Goal: Communication & Community: Answer question/provide support

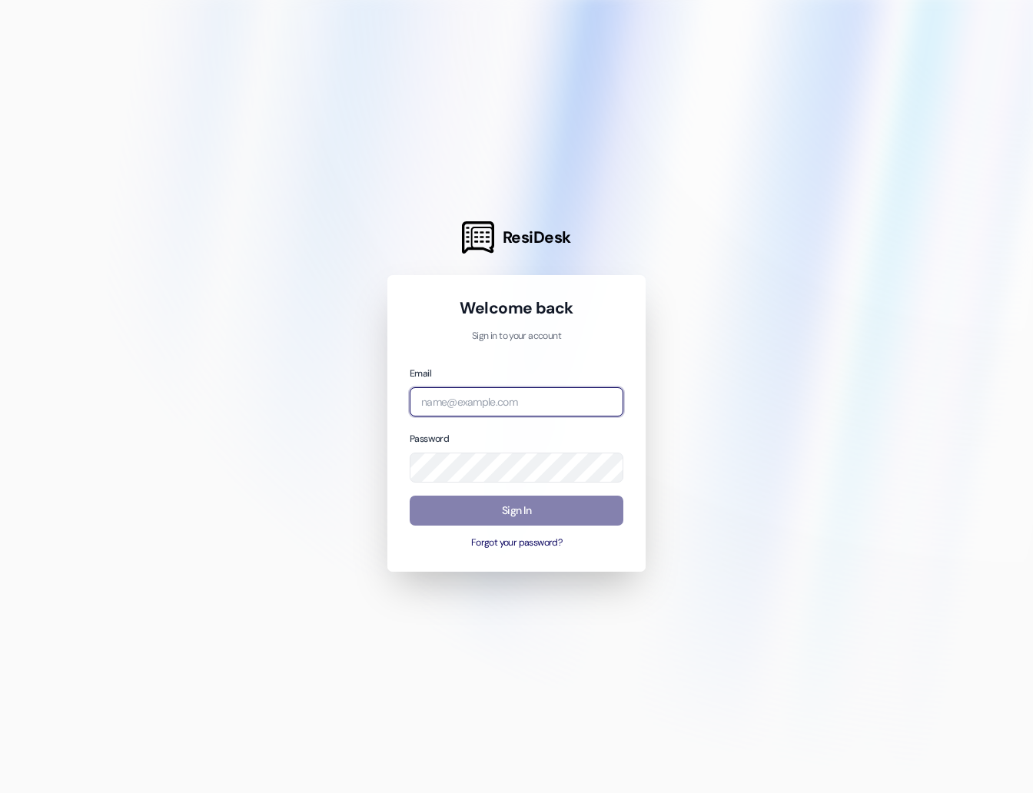
click at [448, 394] on input "email" at bounding box center [517, 402] width 214 height 30
type input "[EMAIL_ADDRESS][DOMAIN_NAME]"
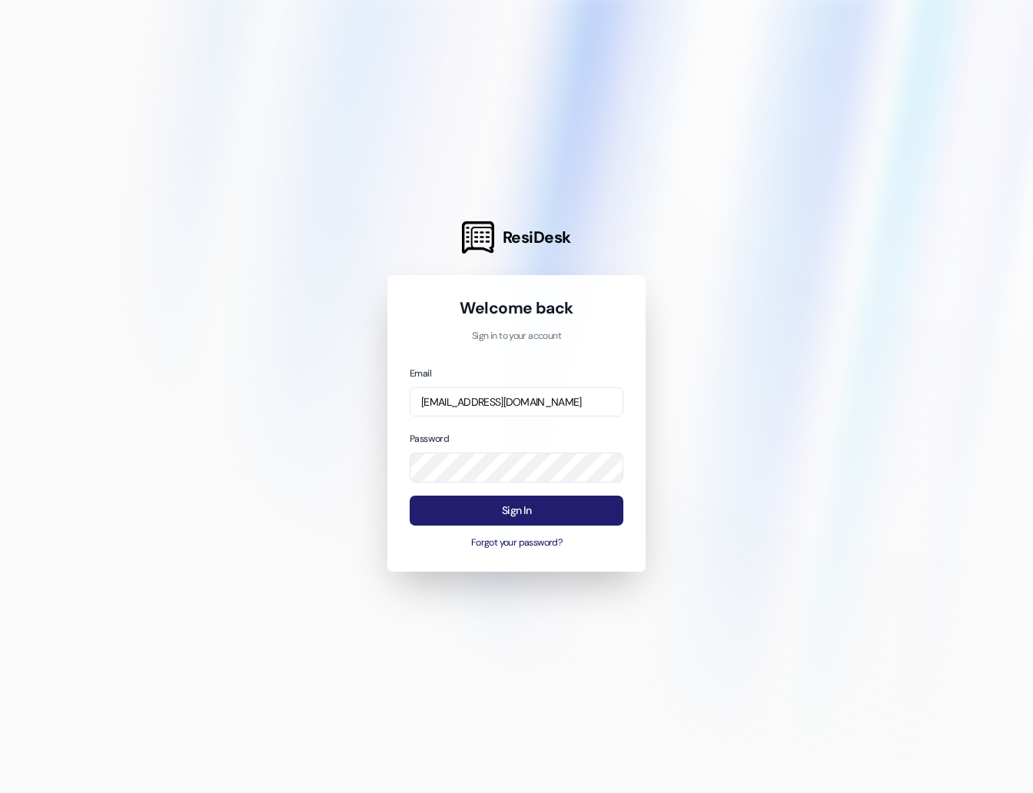
click at [515, 497] on button "Sign In" at bounding box center [517, 511] width 214 height 30
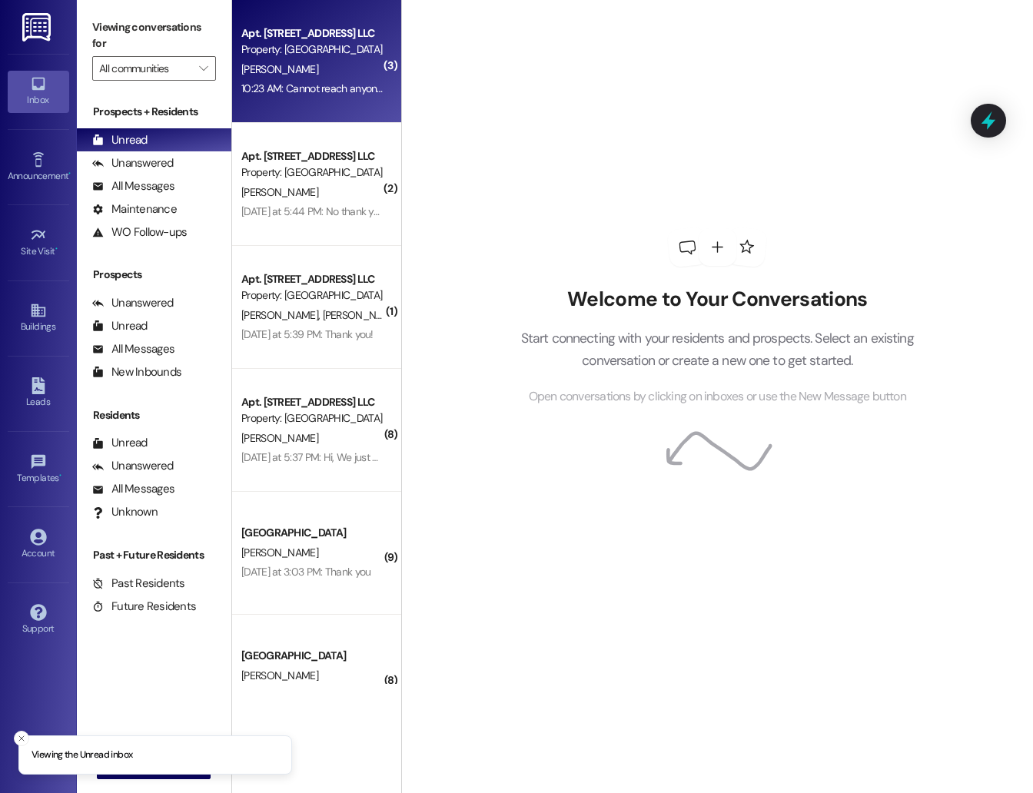
click at [326, 57] on div "Property: [GEOGRAPHIC_DATA]" at bounding box center [312, 49] width 142 height 16
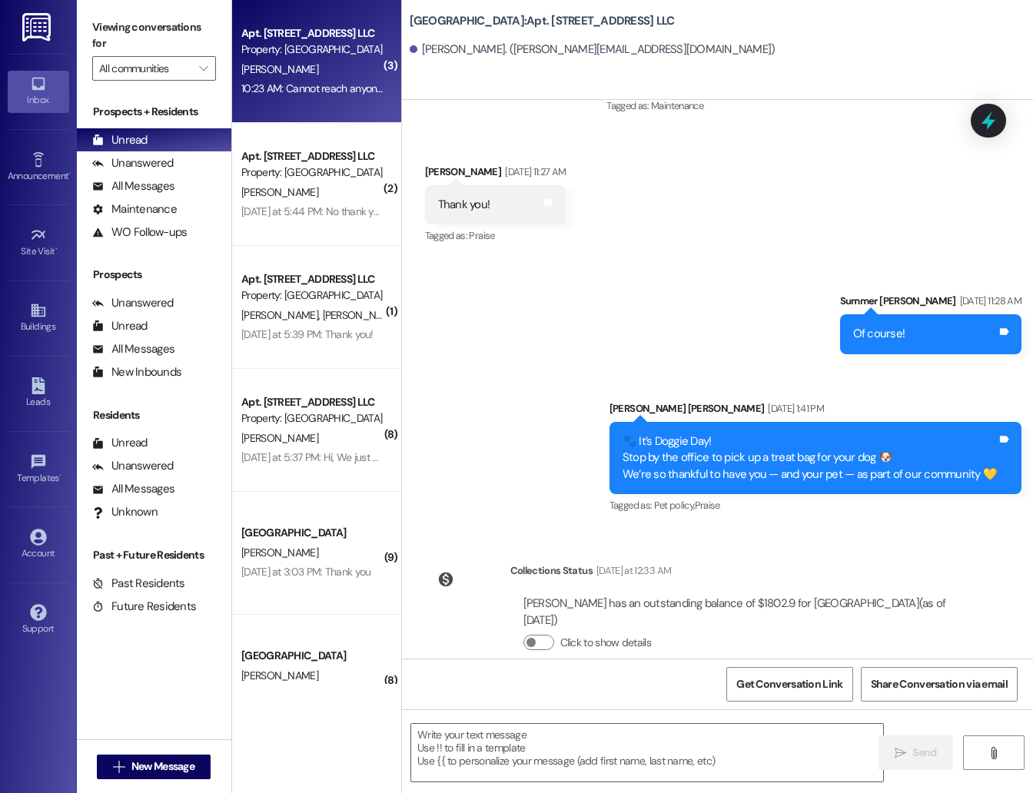
scroll to position [6821, 0]
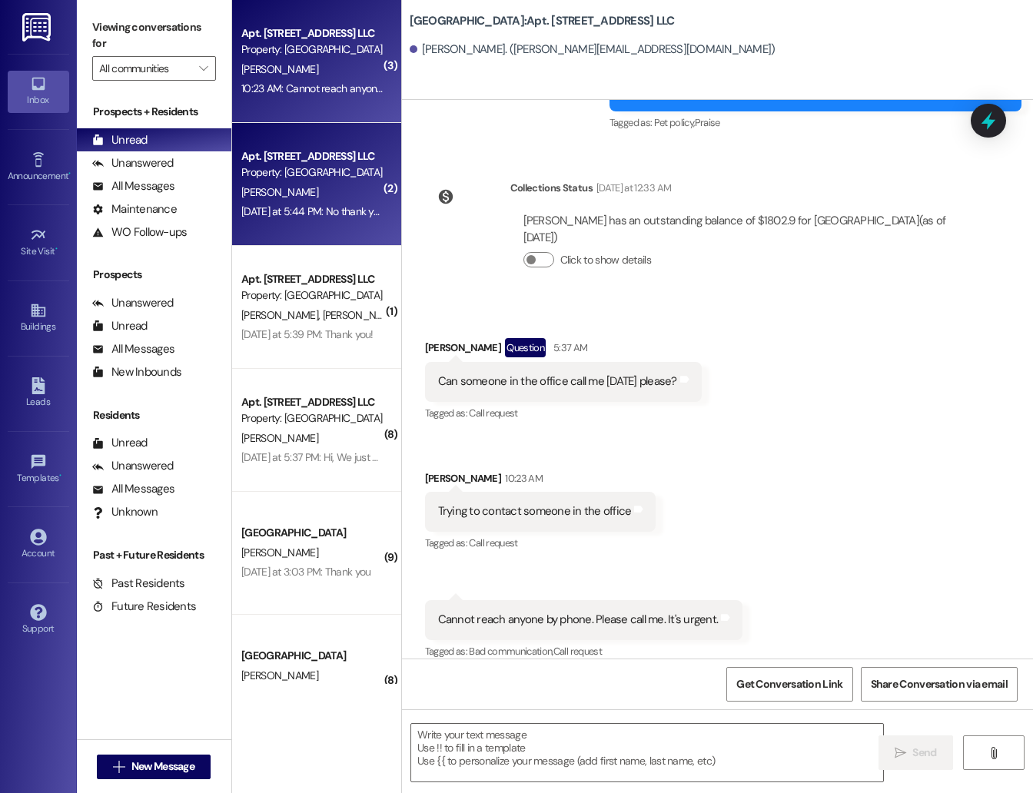
click at [309, 174] on div "Property: [GEOGRAPHIC_DATA]" at bounding box center [312, 172] width 142 height 16
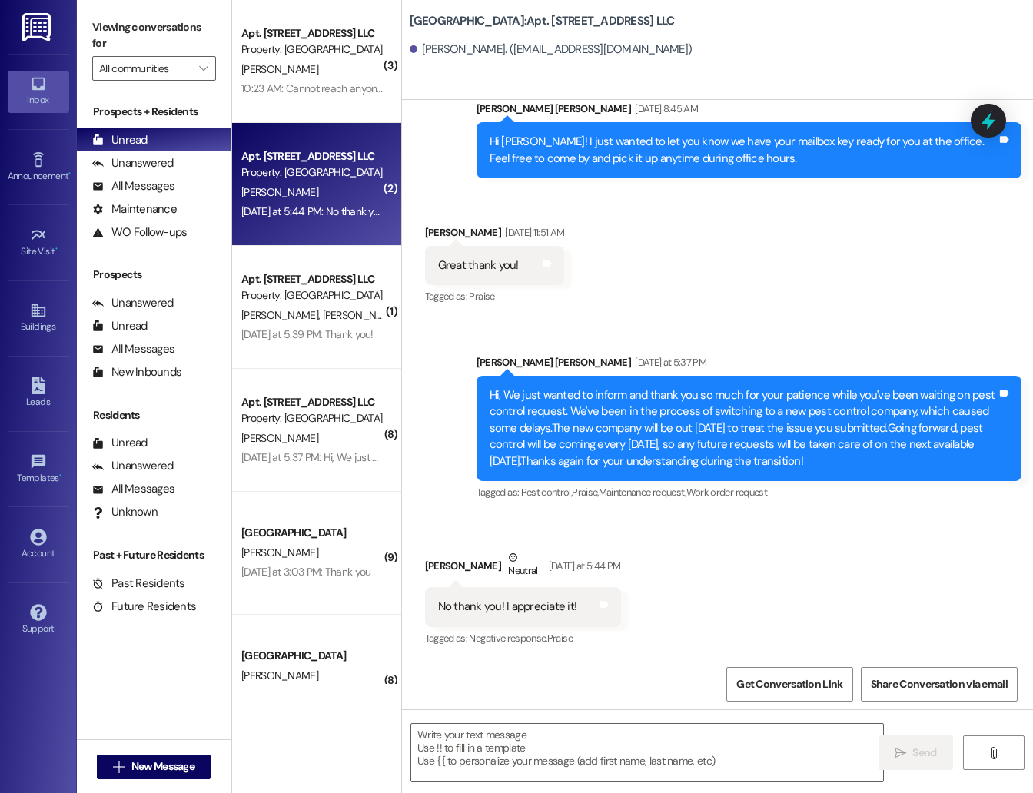
scroll to position [342, 0]
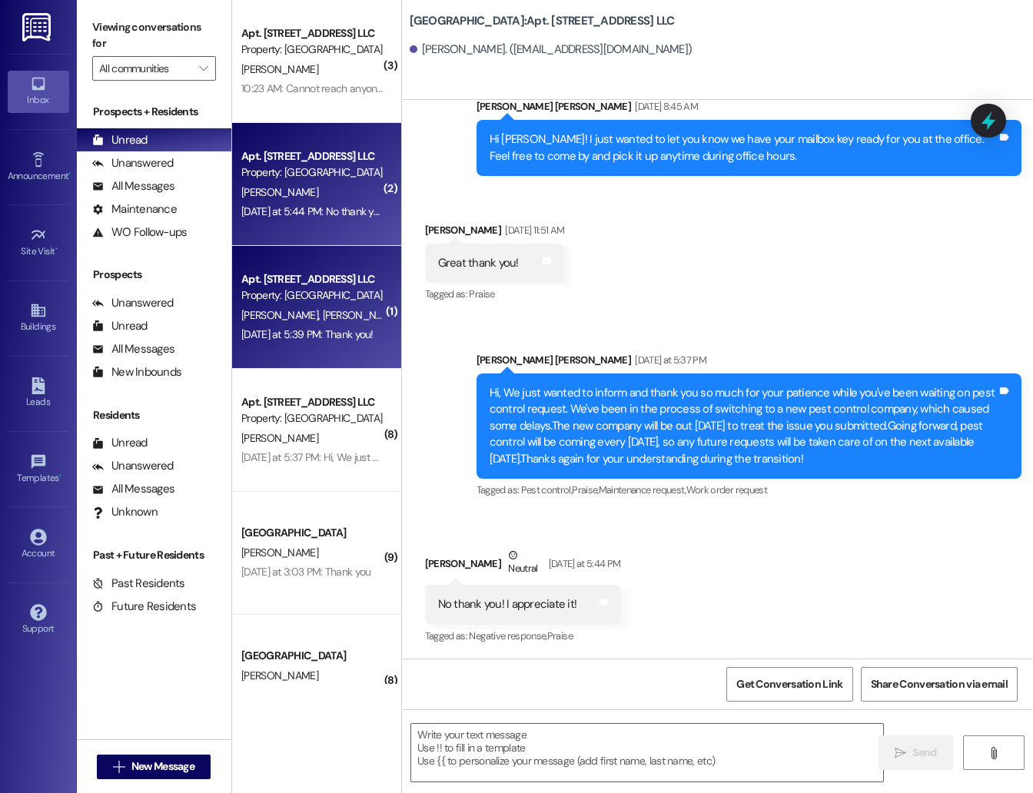
click at [294, 281] on div "Apt. [STREET_ADDRESS] LLC" at bounding box center [312, 279] width 142 height 16
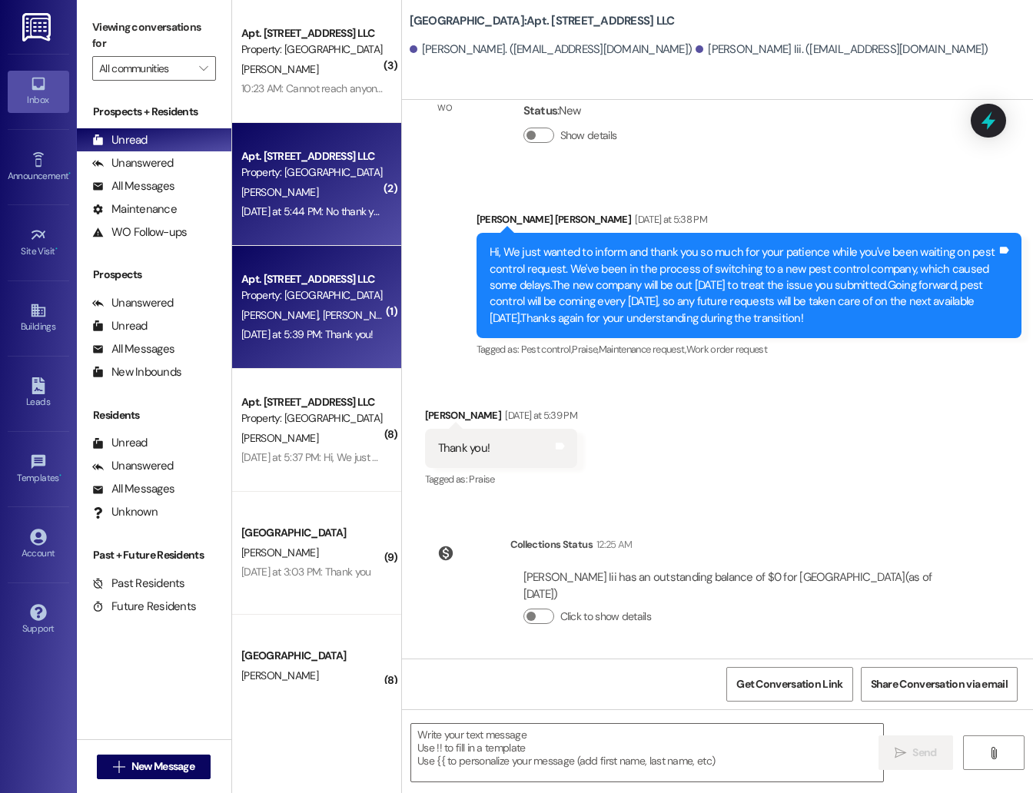
click at [301, 194] on div "[PERSON_NAME]" at bounding box center [312, 192] width 145 height 19
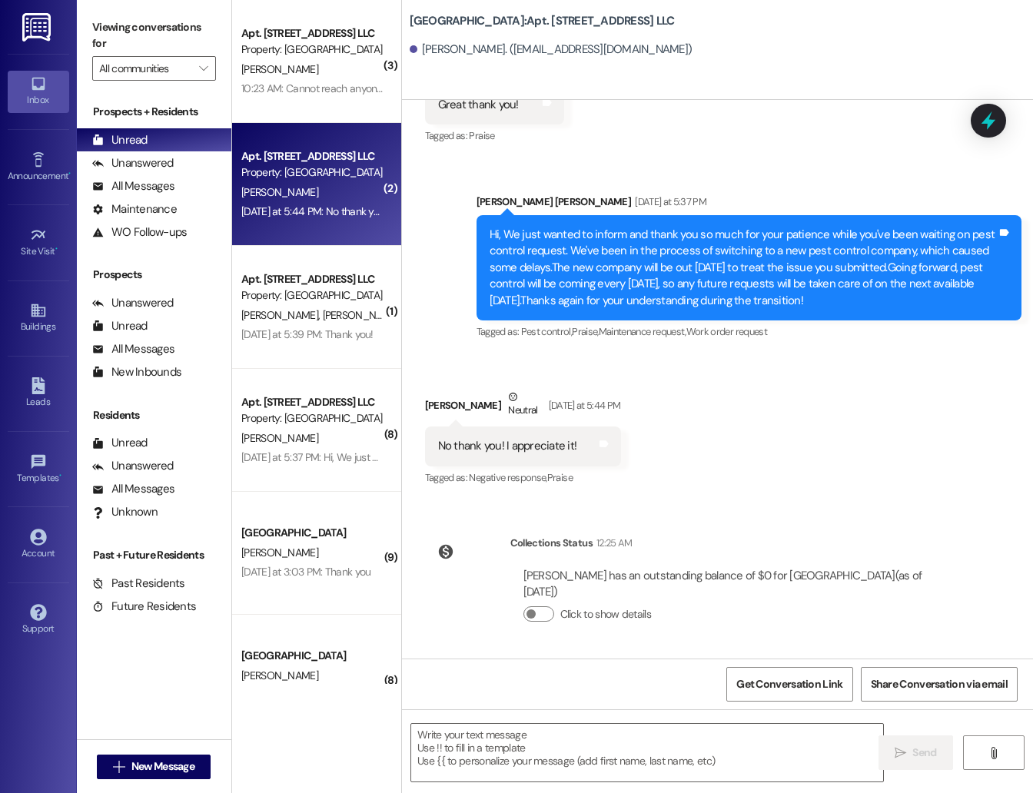
scroll to position [500, 0]
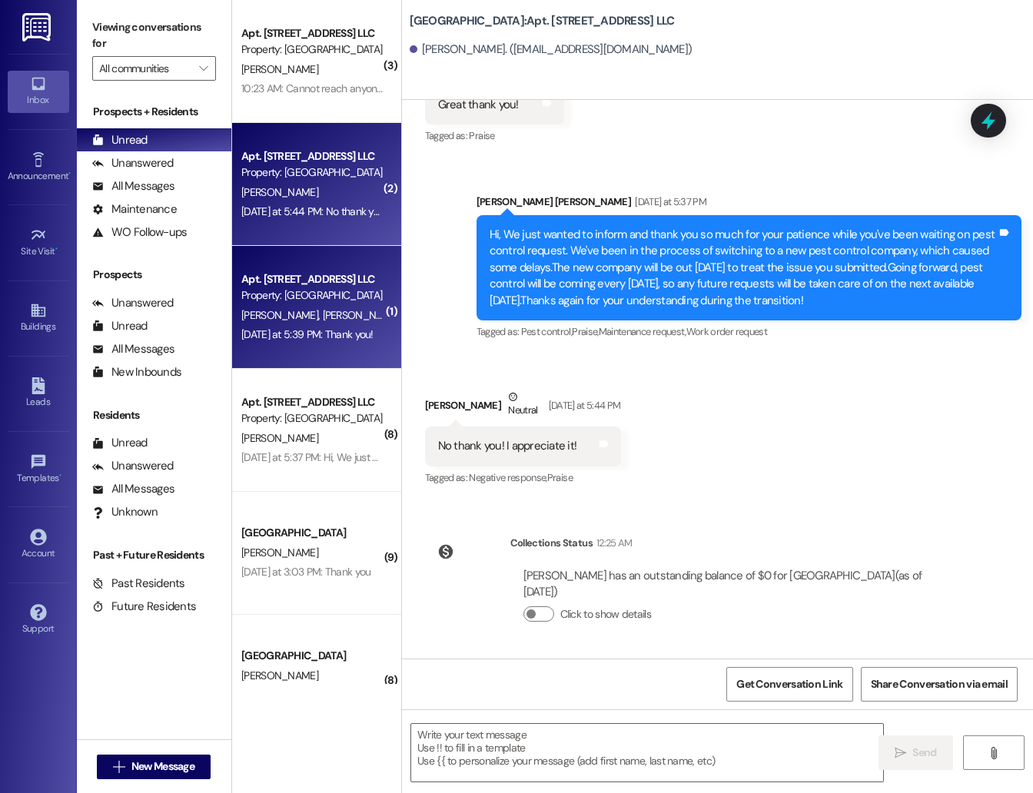
click at [326, 296] on div "Property: [GEOGRAPHIC_DATA]" at bounding box center [312, 295] width 142 height 16
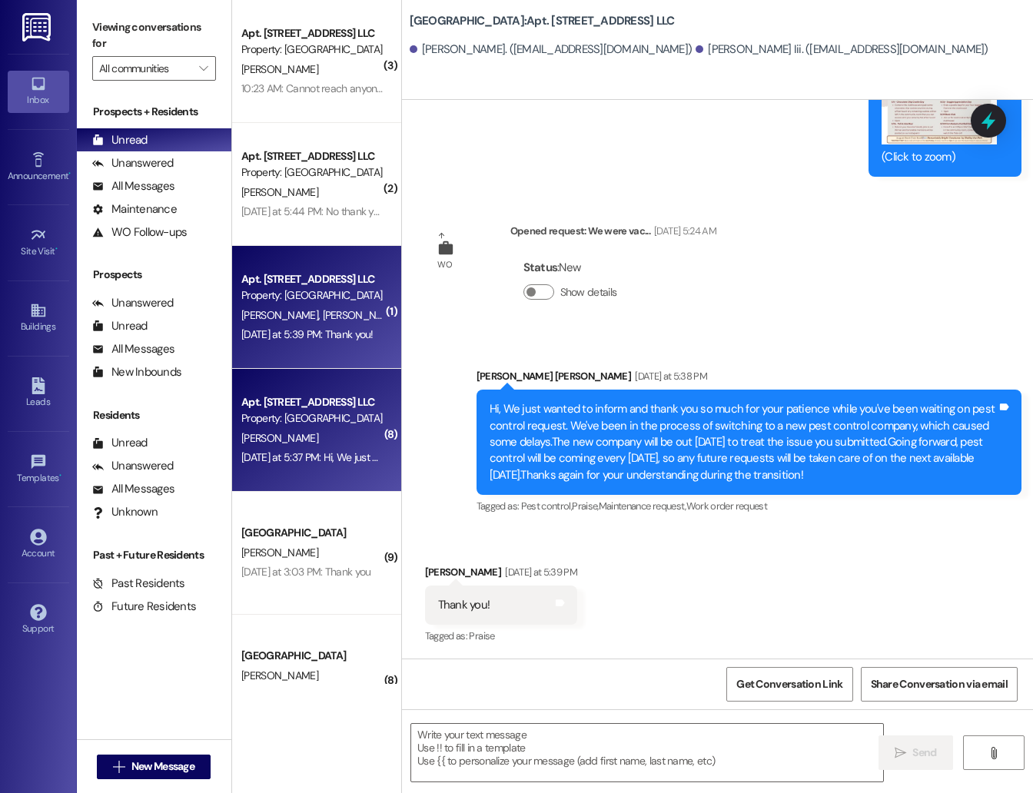
scroll to position [6291, 0]
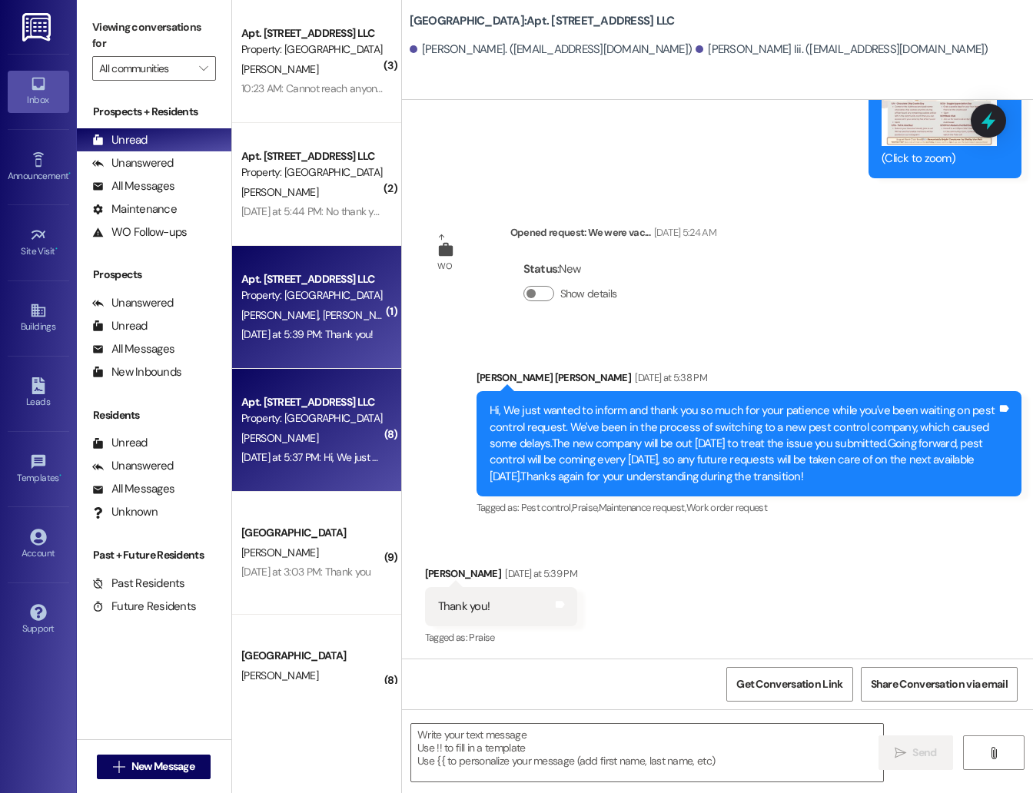
click at [333, 415] on div "Property: [GEOGRAPHIC_DATA]" at bounding box center [312, 418] width 142 height 16
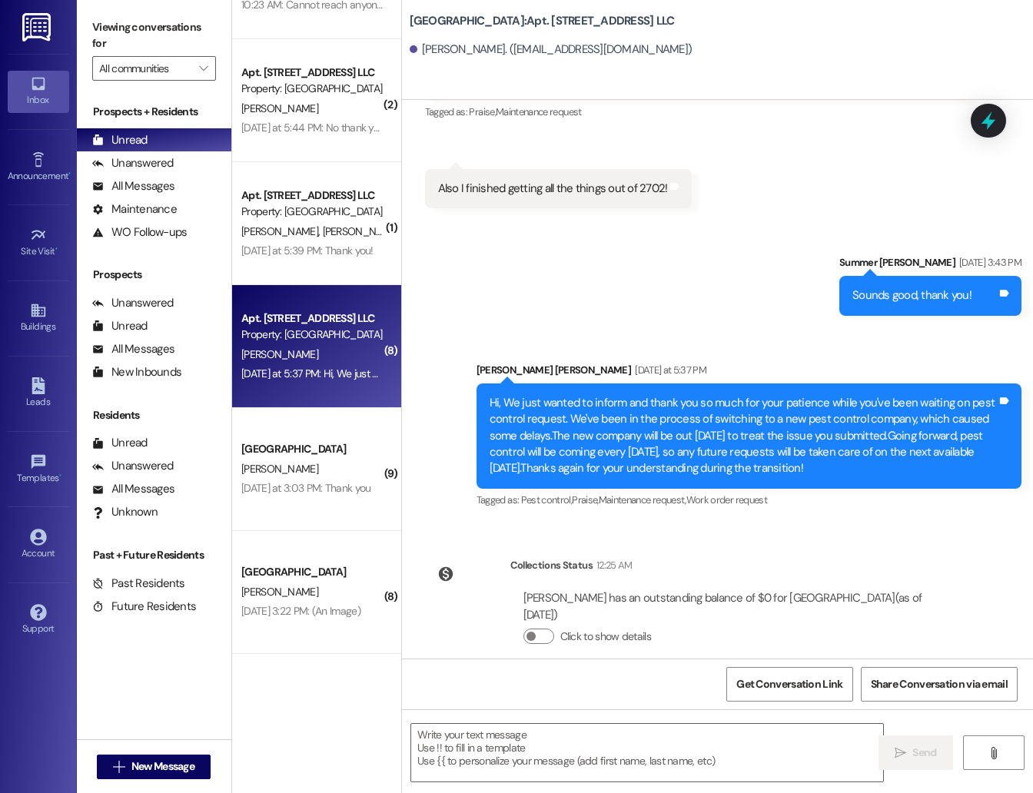
scroll to position [42651, 0]
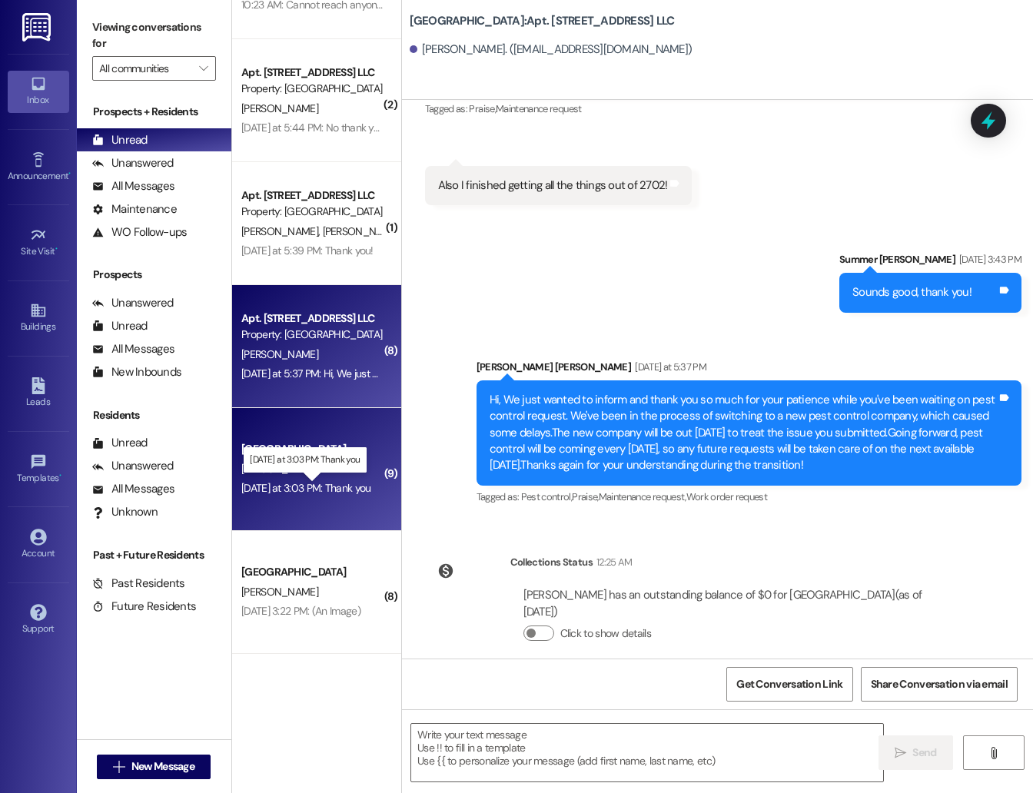
click at [320, 482] on div "[DATE] at 3:03 PM: Thank you [DATE] at 3:03 PM: Thank you" at bounding box center [305, 488] width 129 height 14
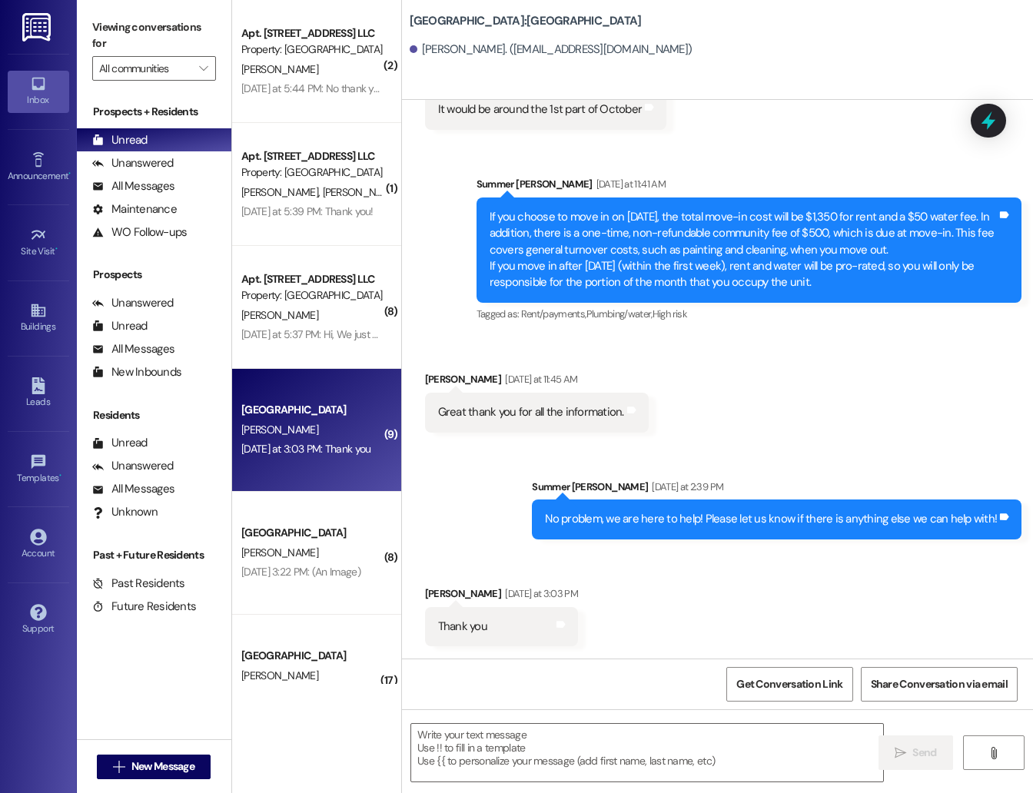
scroll to position [127, 0]
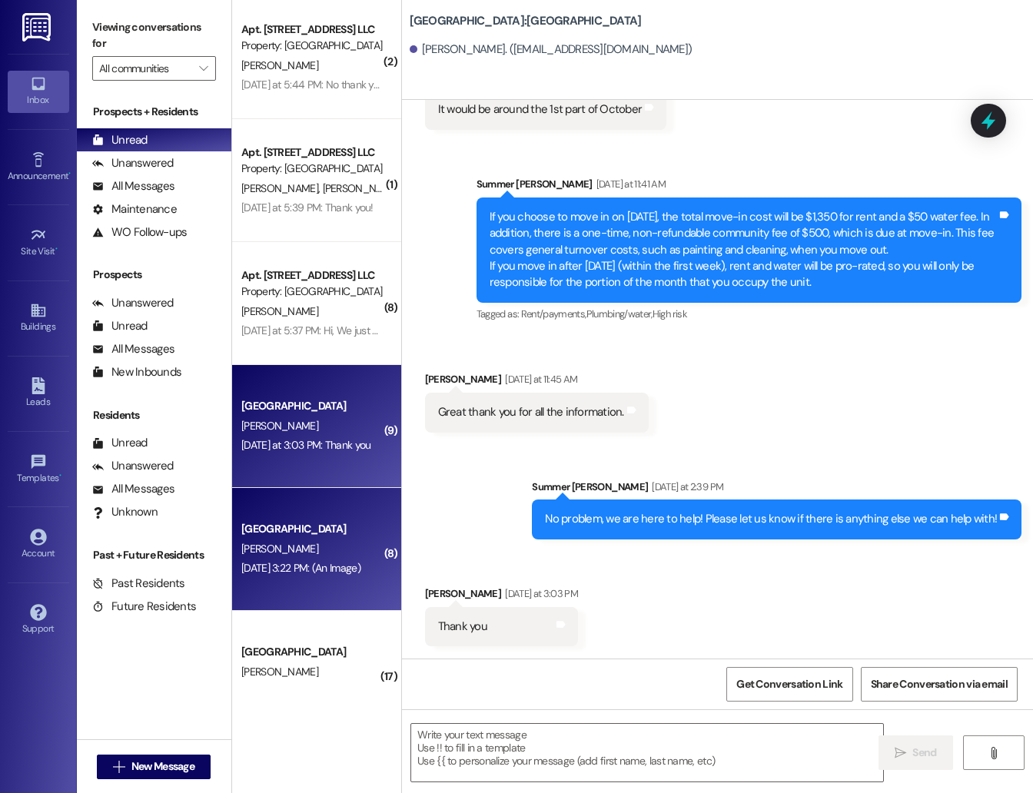
click at [308, 589] on div "[GEOGRAPHIC_DATA] [GEOGRAPHIC_DATA] [PERSON_NAME] [DATE] 3:22 PM: (An Image) [D…" at bounding box center [316, 549] width 169 height 123
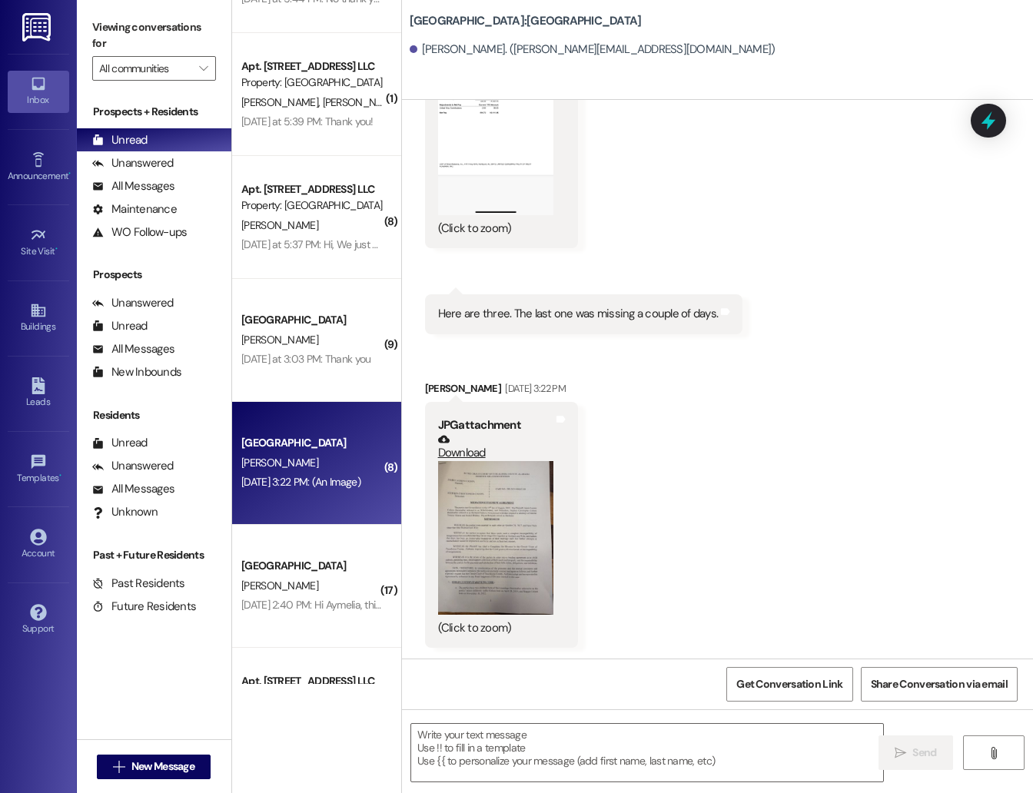
scroll to position [212, 0]
click at [492, 516] on button "Zoom image" at bounding box center [495, 538] width 115 height 154
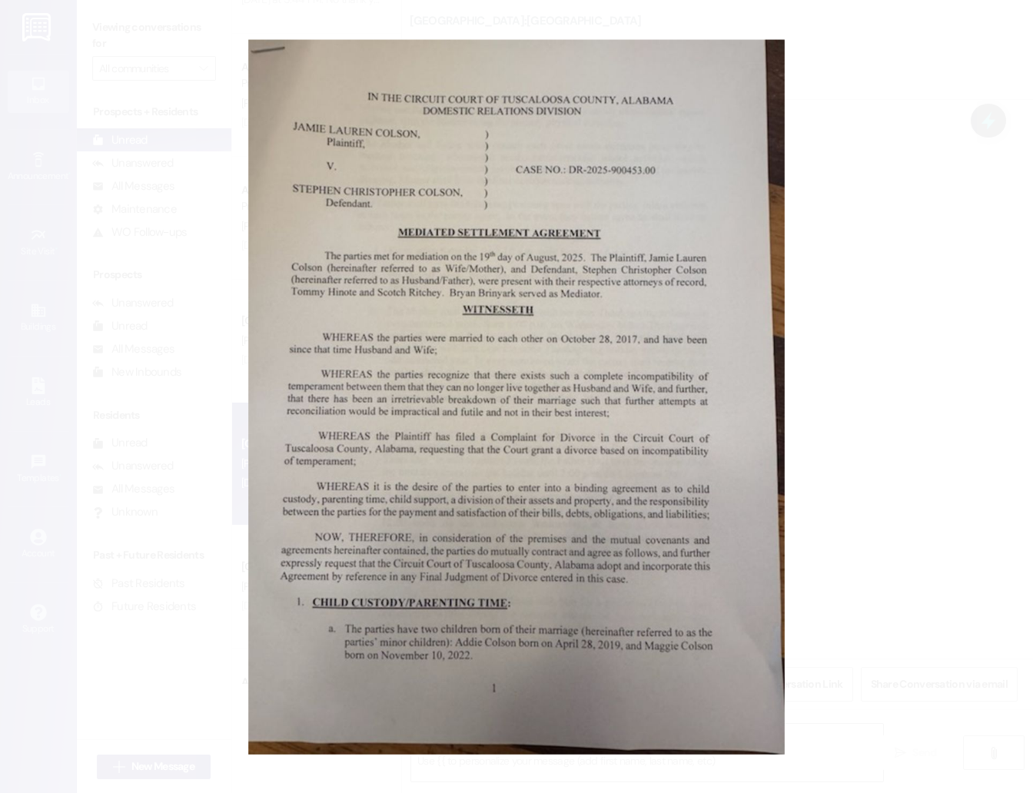
click at [816, 370] on button "Unzoom image" at bounding box center [516, 396] width 1033 height 793
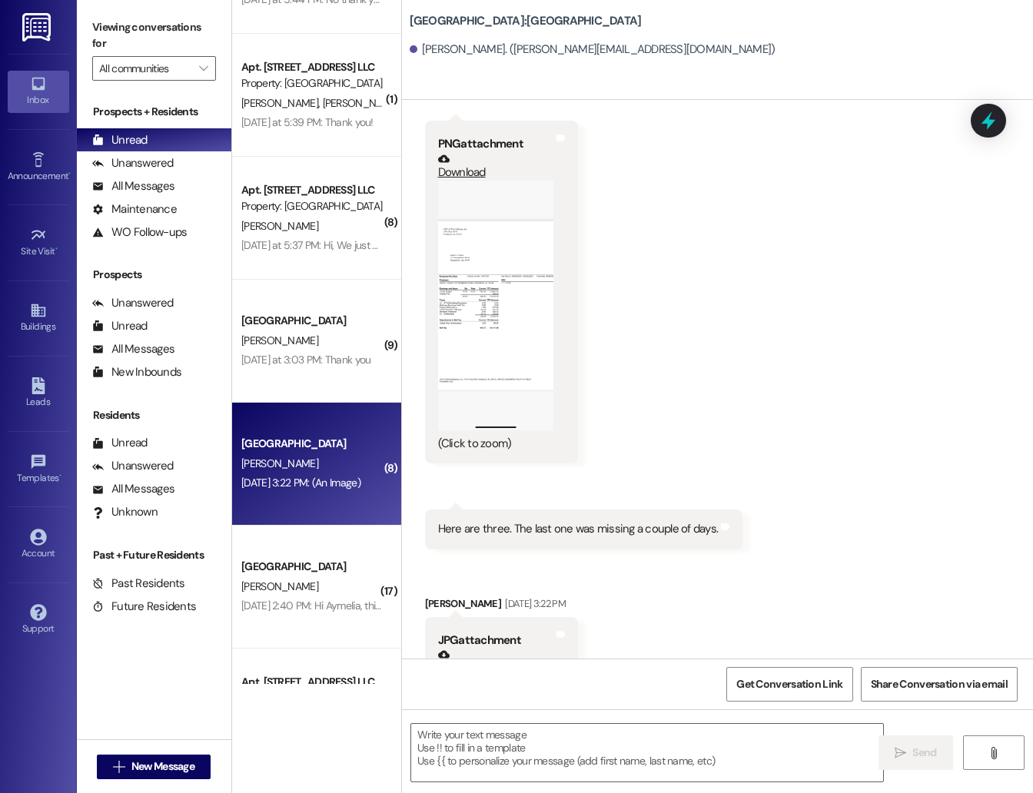
scroll to position [1230, 0]
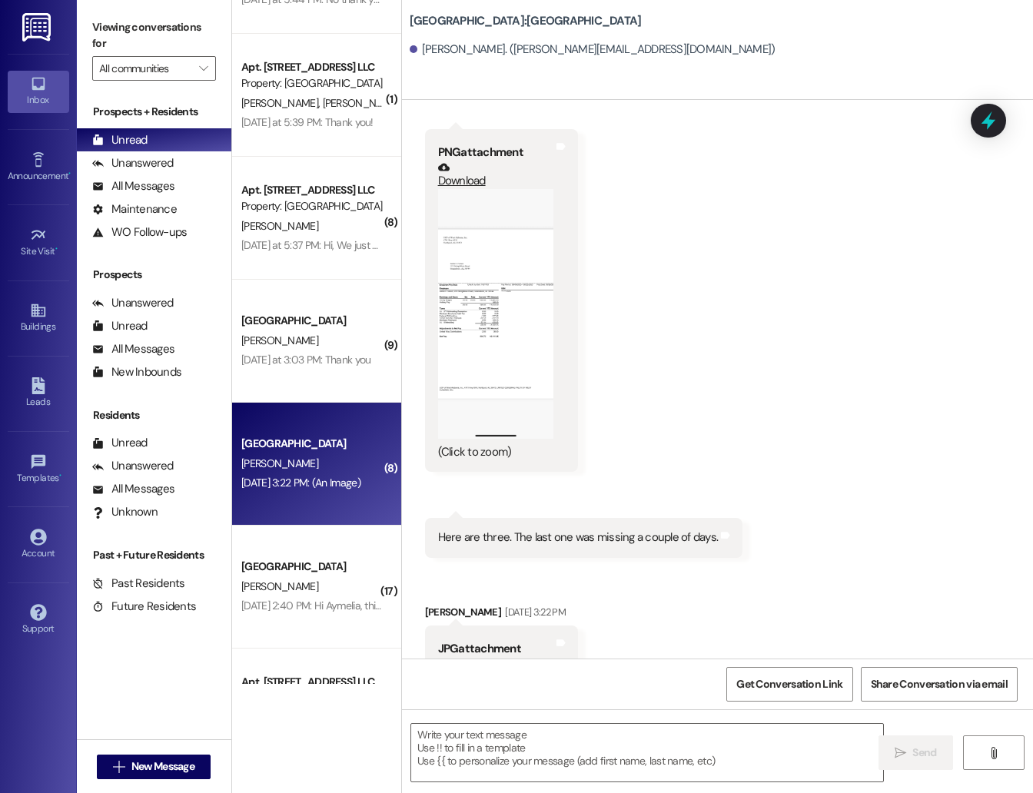
click at [539, 350] on button "Zoom image" at bounding box center [495, 314] width 115 height 250
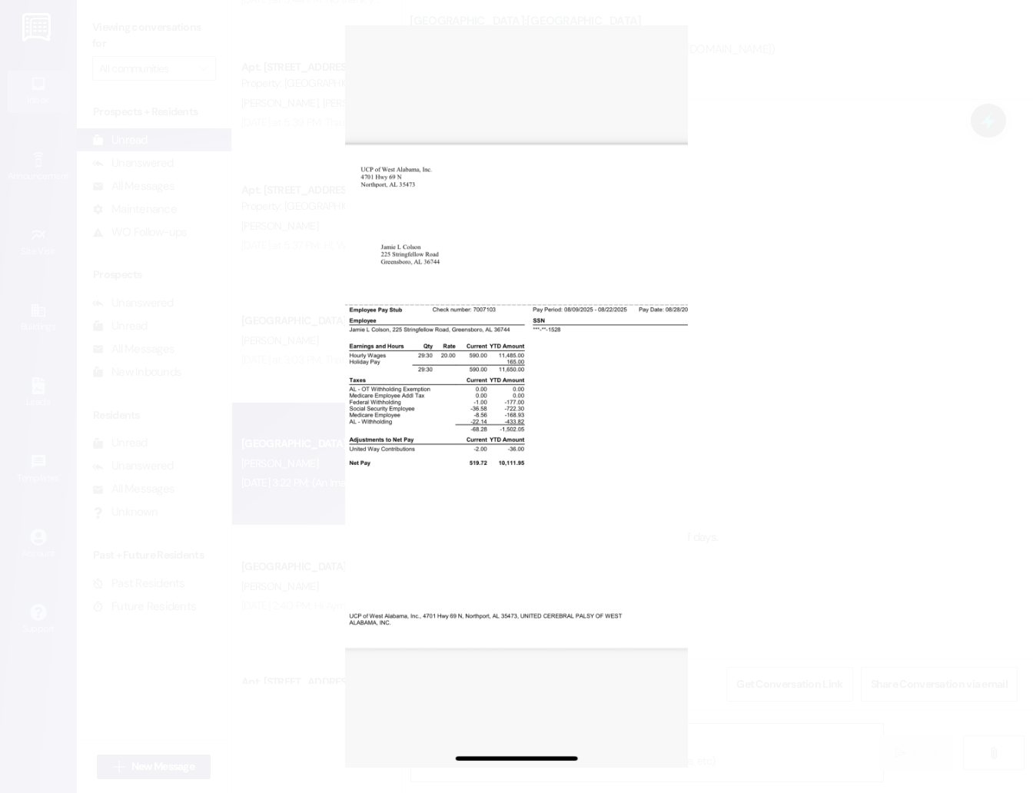
click at [762, 330] on button "Unzoom image" at bounding box center [516, 396] width 1033 height 793
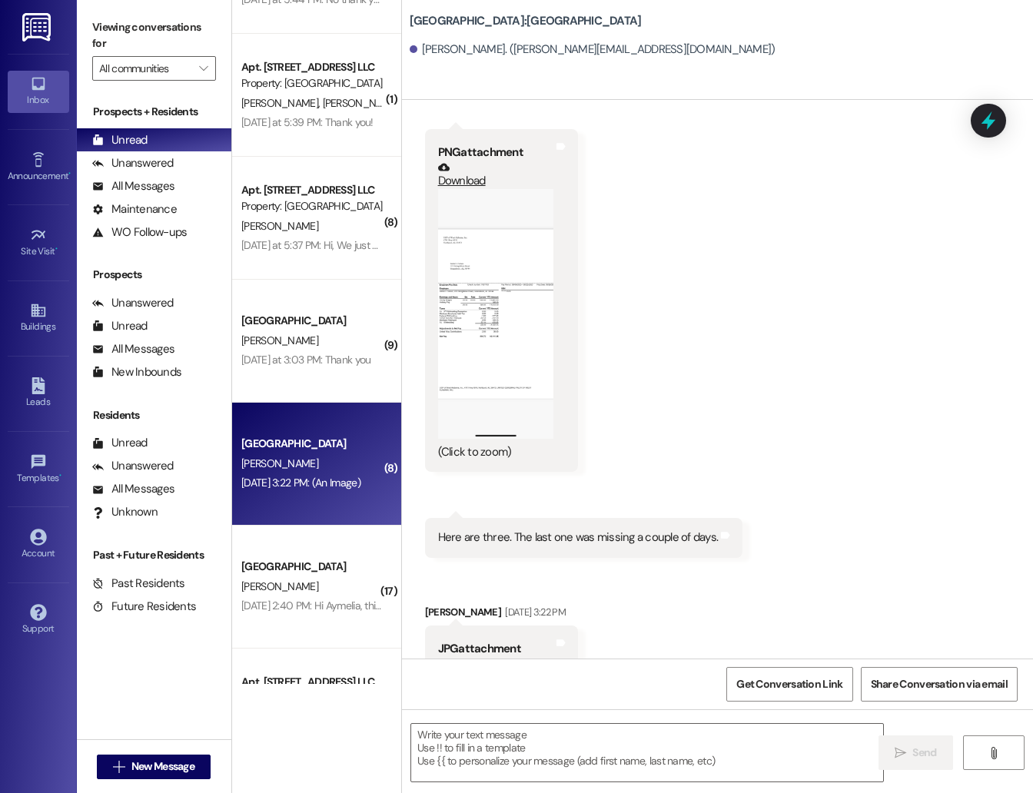
scroll to position [1453, 0]
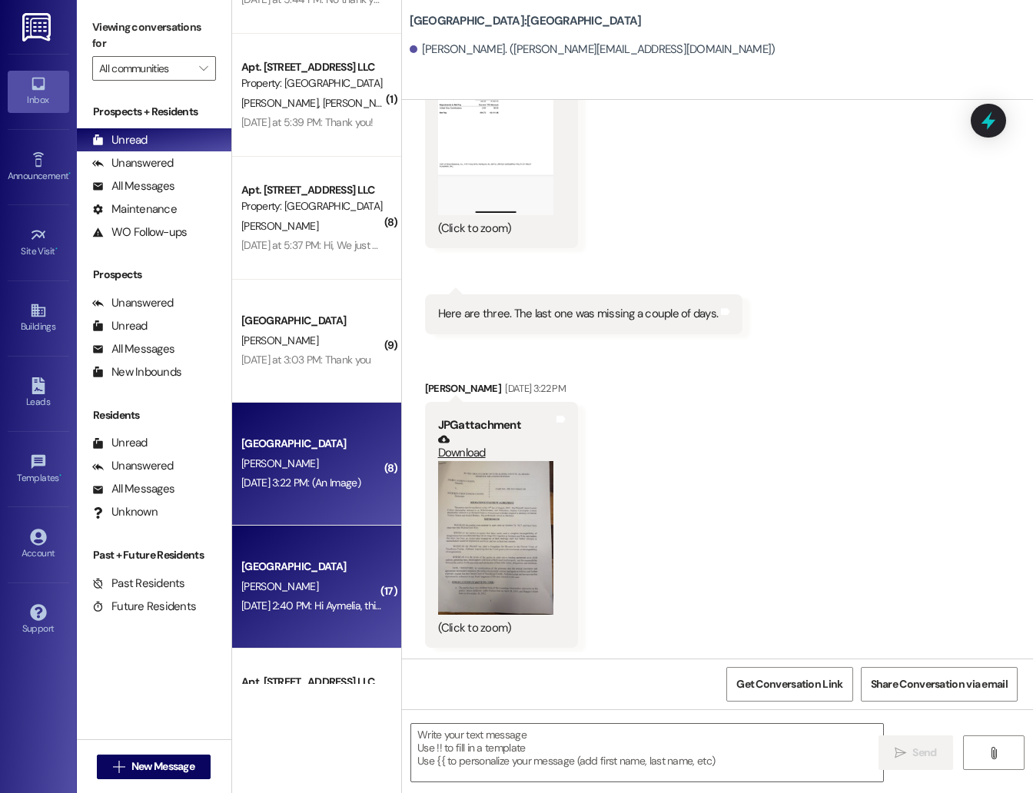
click at [271, 589] on span "[PERSON_NAME]" at bounding box center [279, 586] width 77 height 14
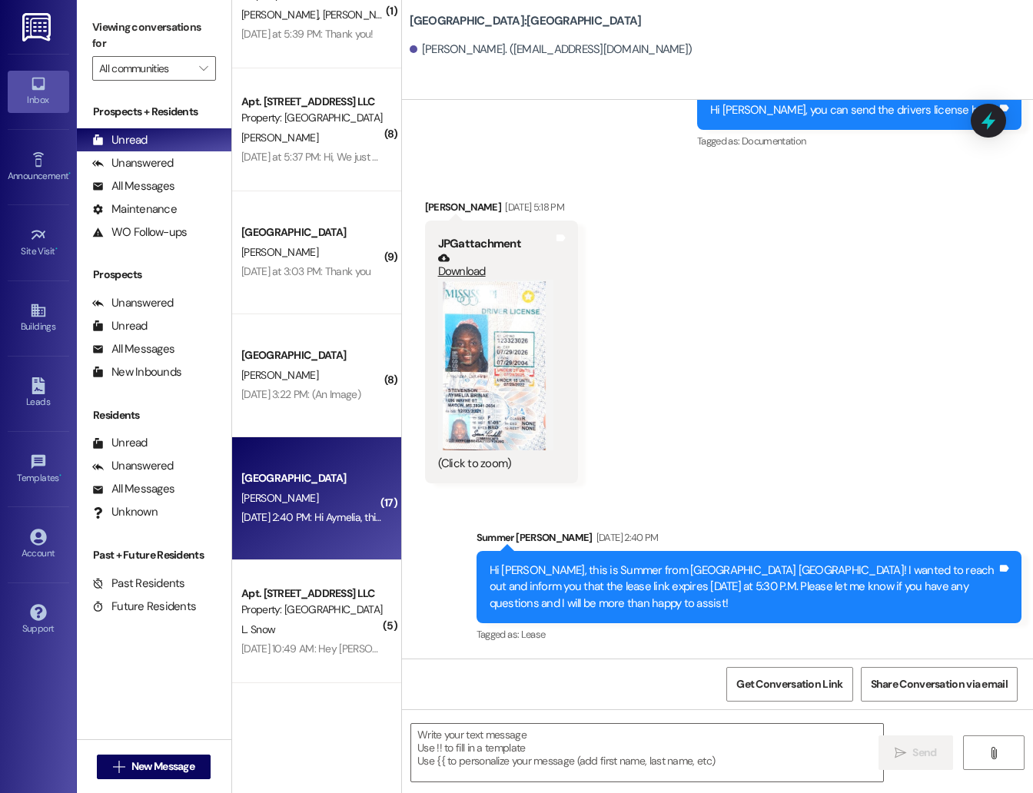
scroll to position [303, 0]
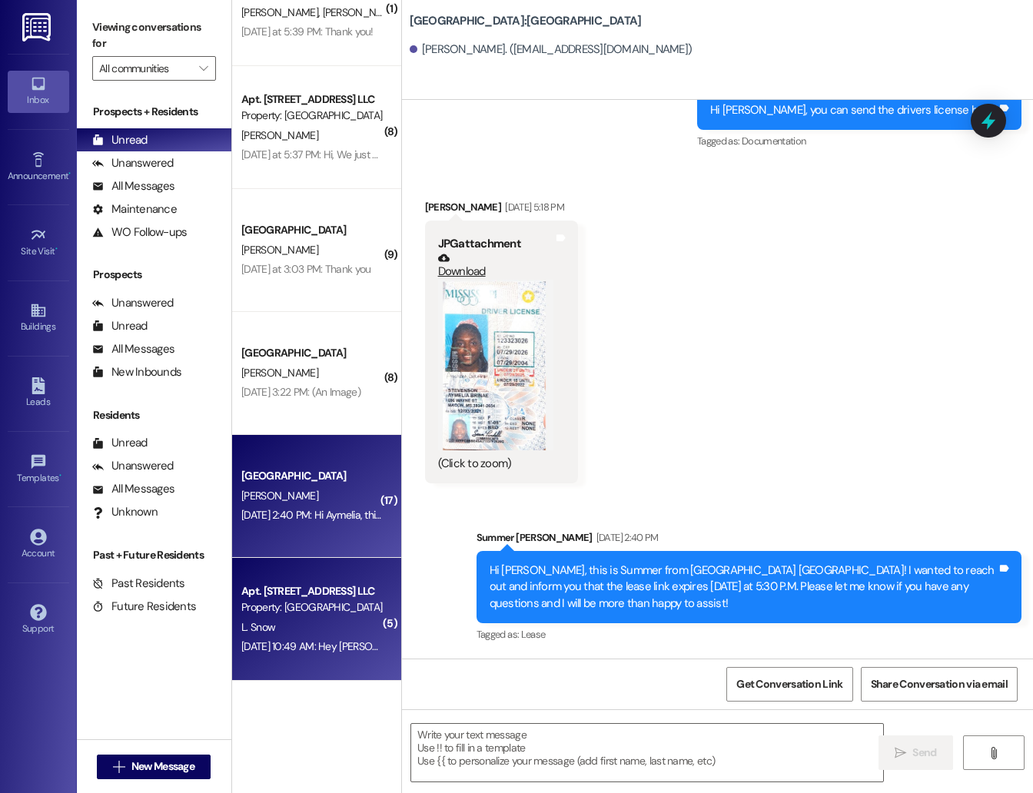
click at [324, 587] on div "Apt. [STREET_ADDRESS] LLC" at bounding box center [312, 591] width 142 height 16
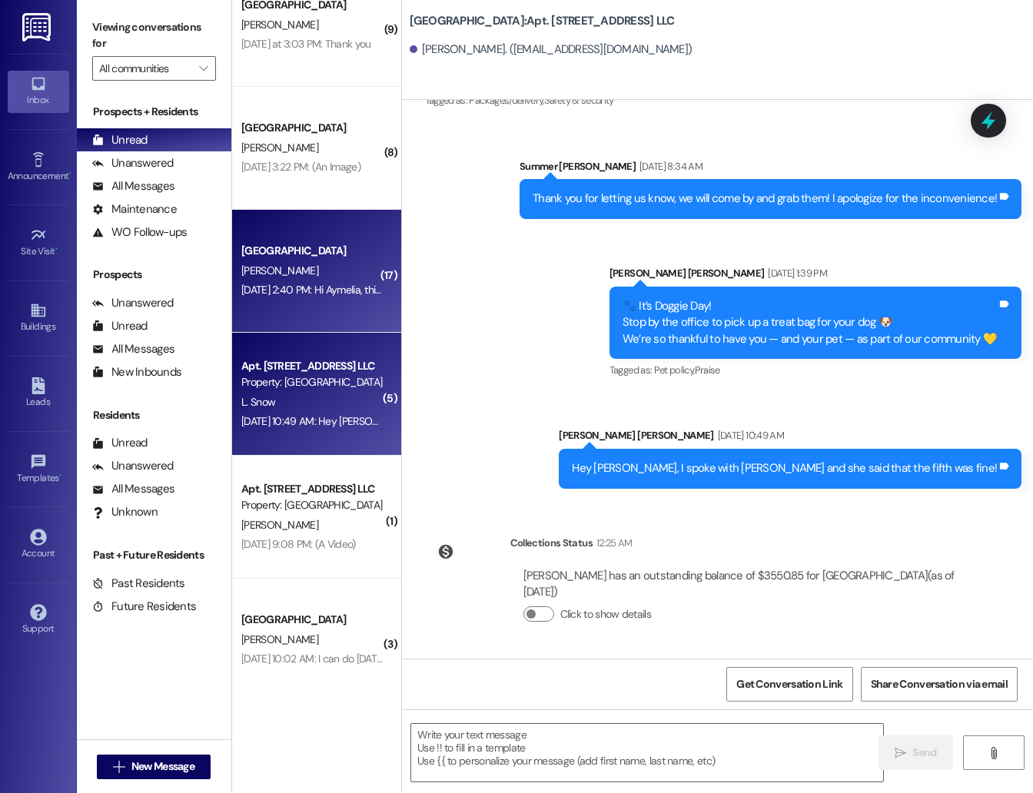
scroll to position [534, 0]
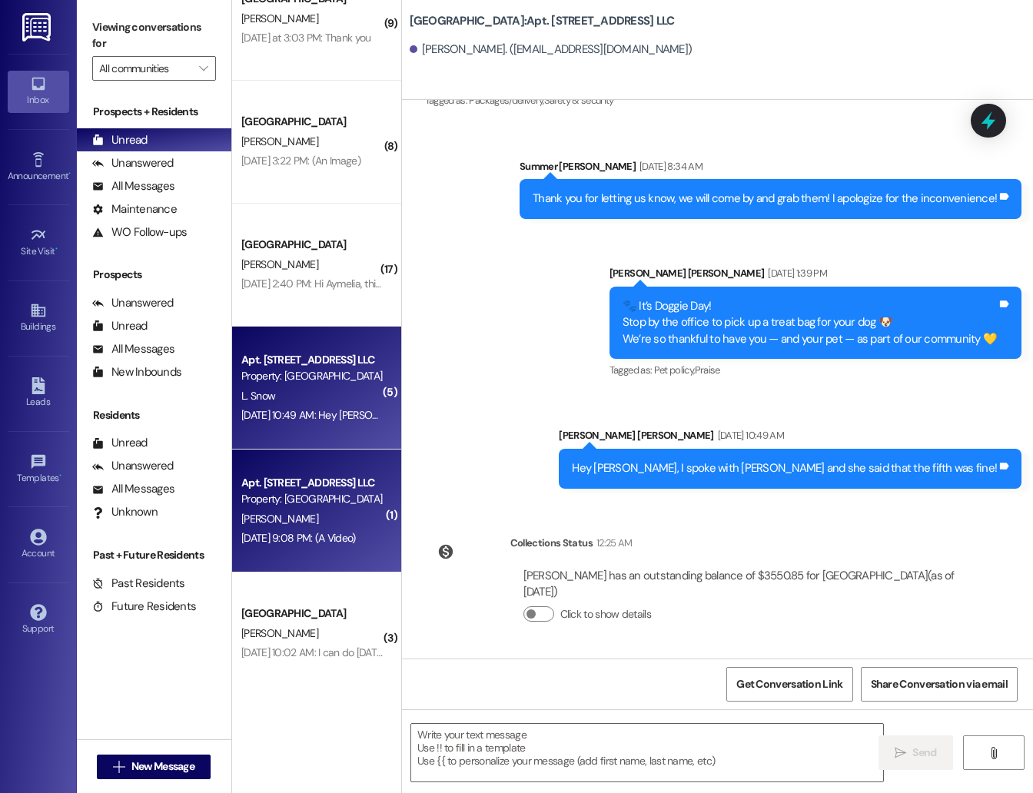
click at [331, 514] on div "[PERSON_NAME]" at bounding box center [312, 518] width 145 height 19
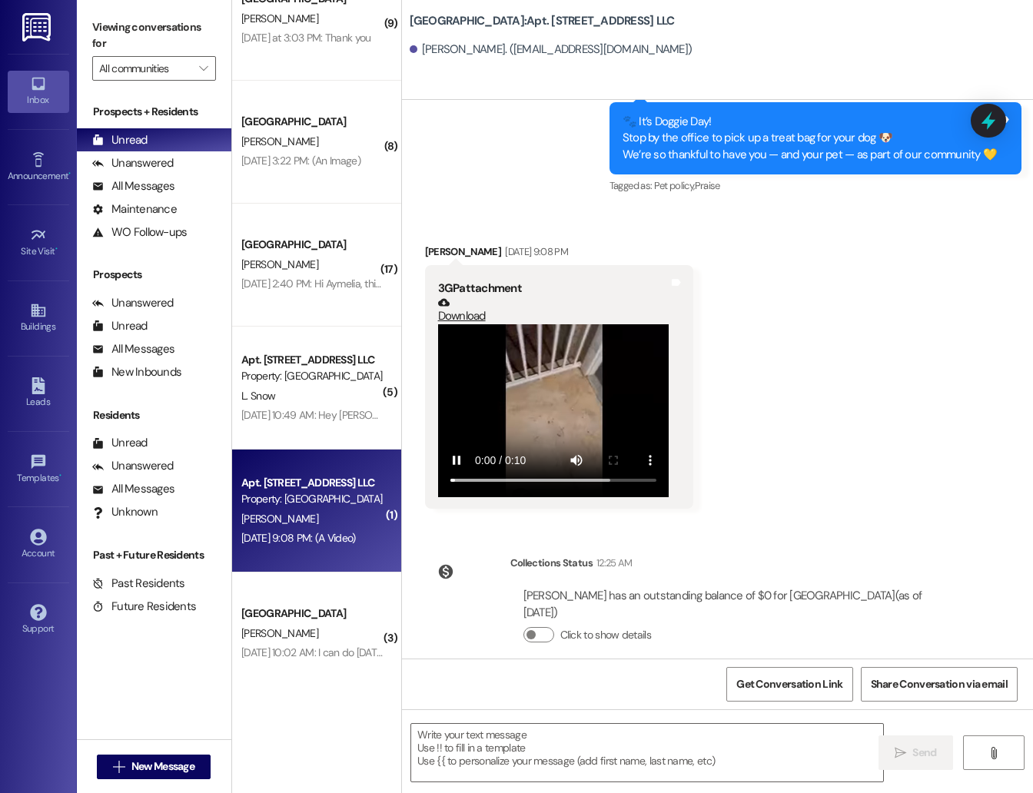
scroll to position [15633, 0]
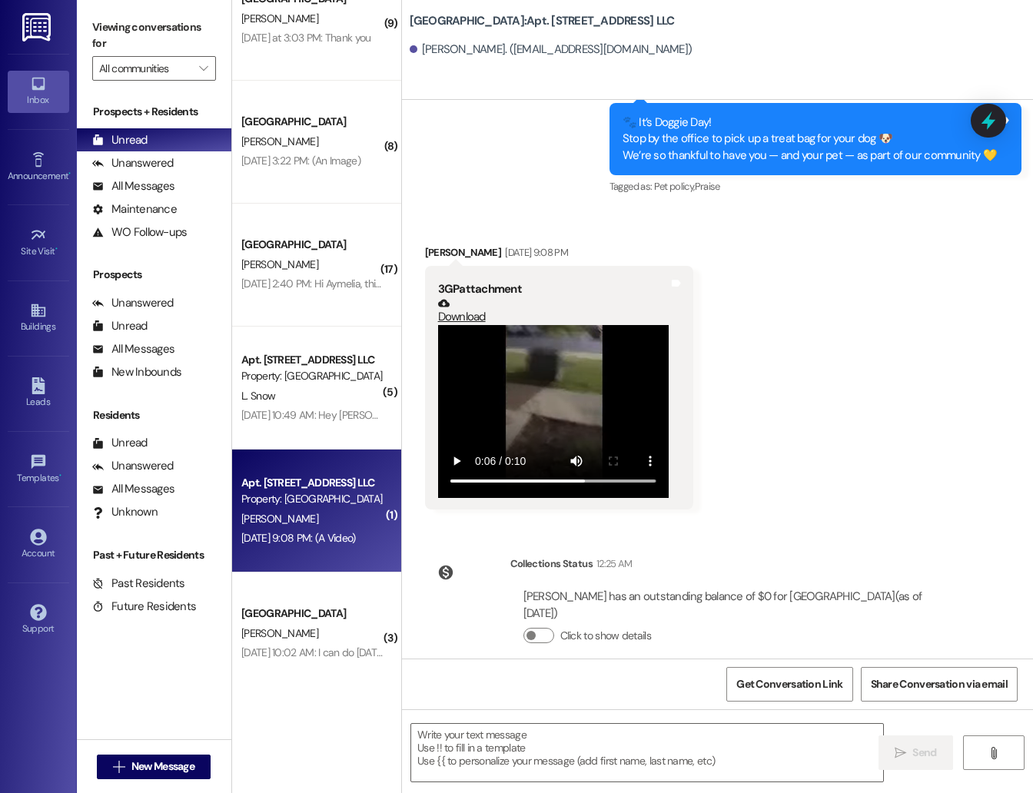
click at [598, 382] on video at bounding box center [553, 411] width 231 height 173
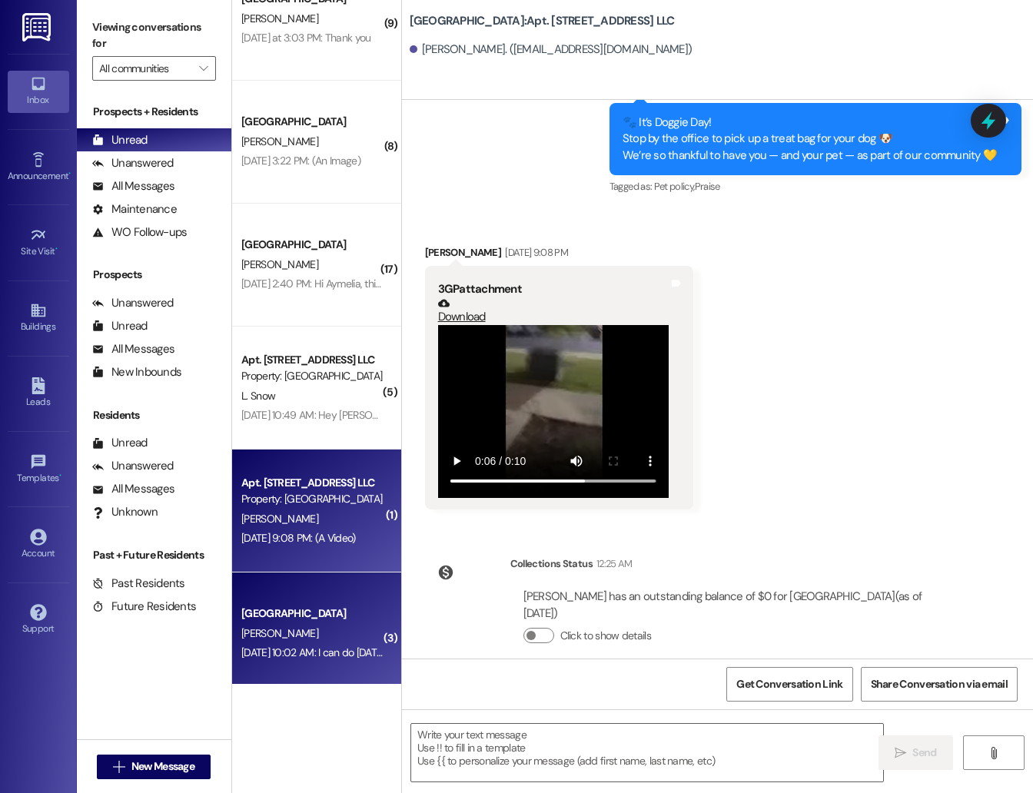
click at [313, 604] on div "[GEOGRAPHIC_DATA]" at bounding box center [312, 613] width 145 height 19
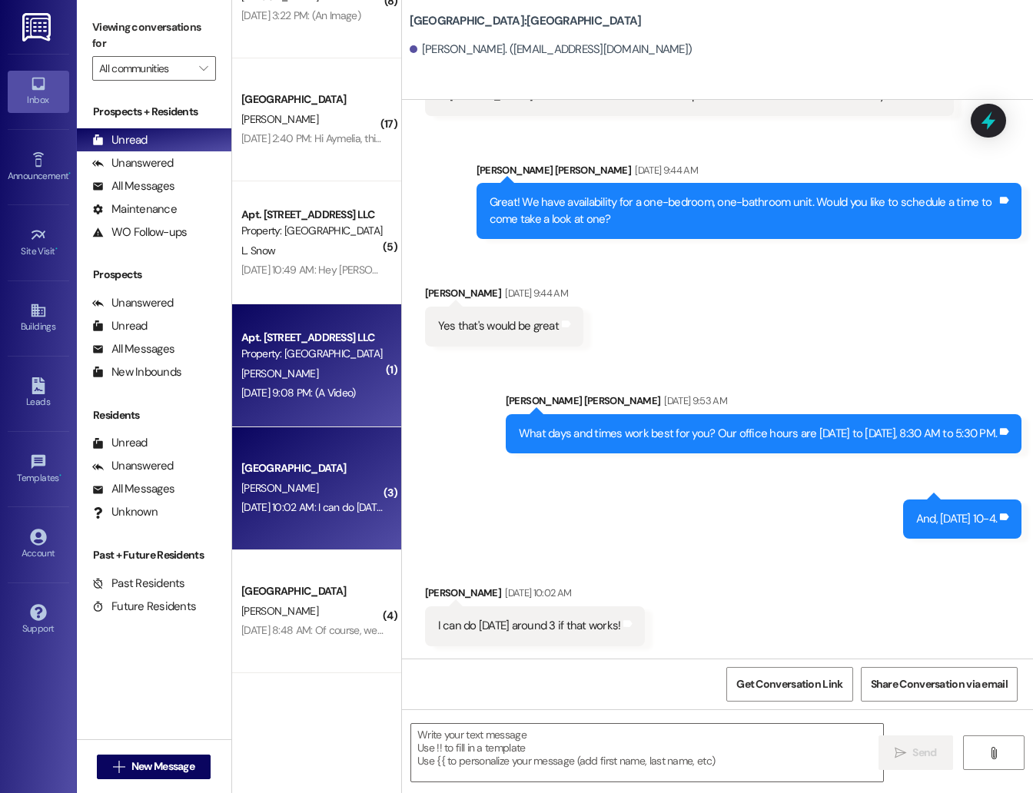
scroll to position [682, 0]
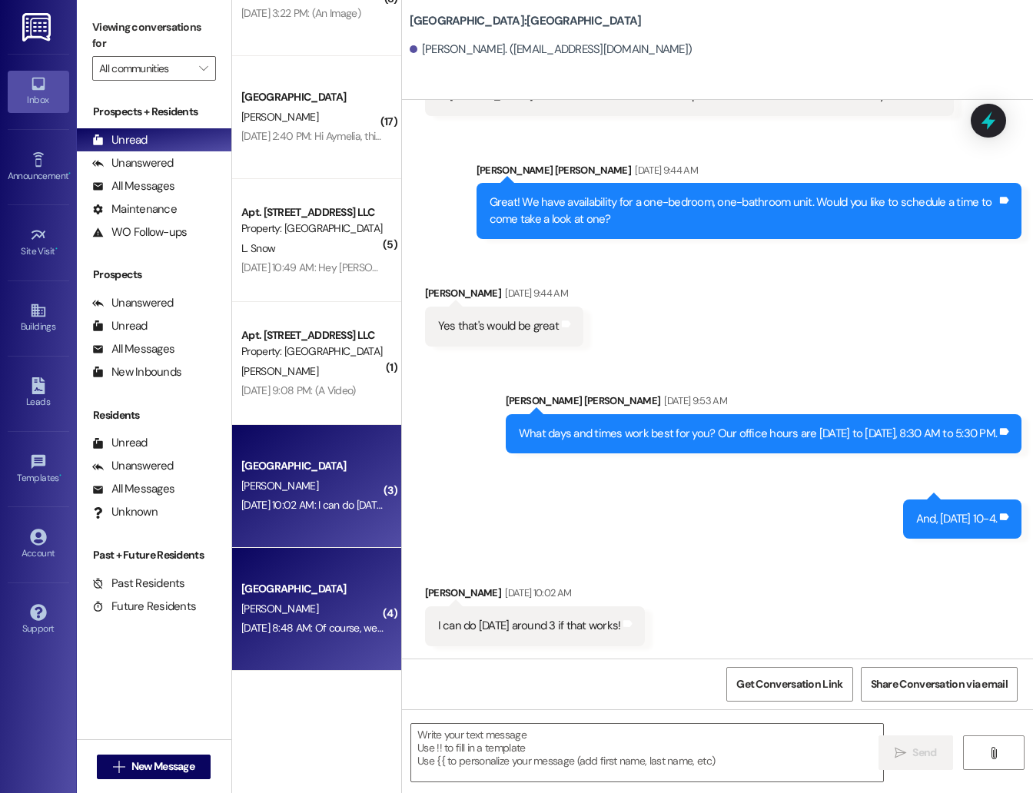
click at [310, 602] on div "[PERSON_NAME]" at bounding box center [312, 608] width 145 height 19
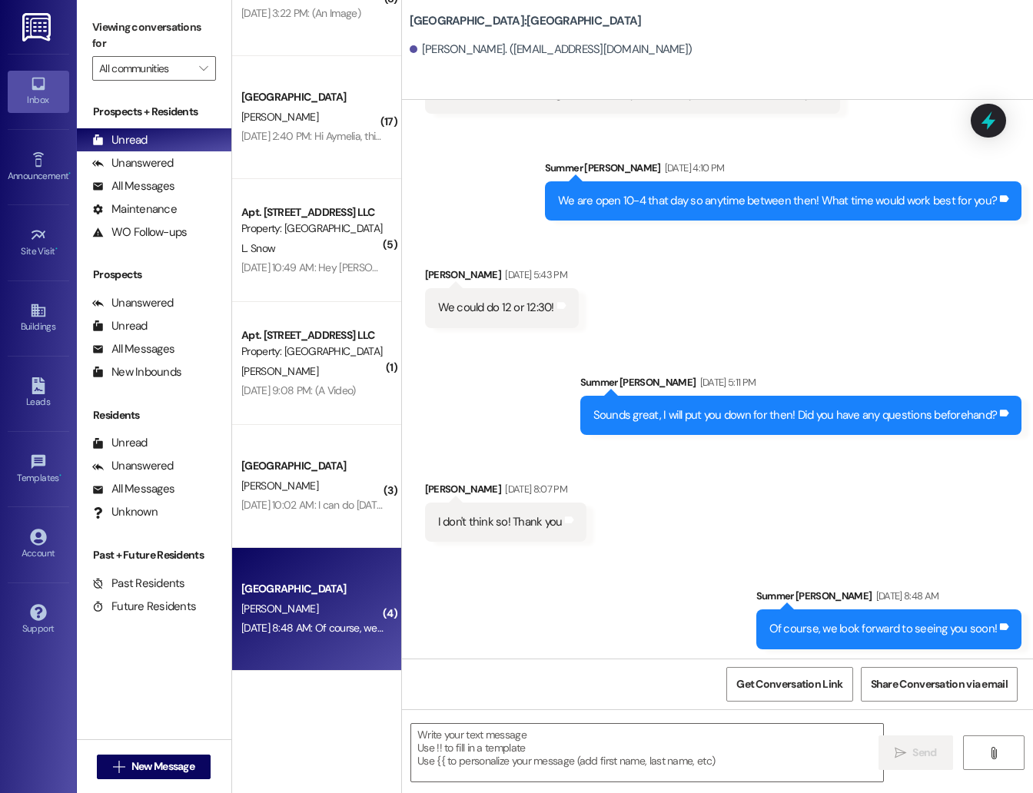
scroll to position [484, 0]
